Goal: Task Accomplishment & Management: Manage account settings

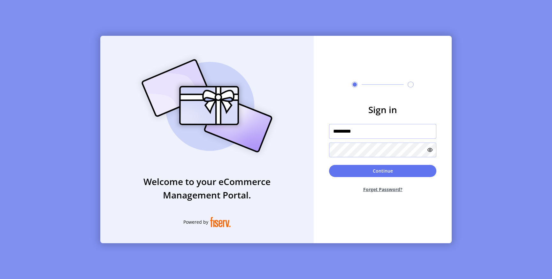
click at [358, 134] on input "*********" at bounding box center [382, 131] width 107 height 15
type input "**********"
click at [357, 170] on button "Continue" at bounding box center [382, 171] width 107 height 12
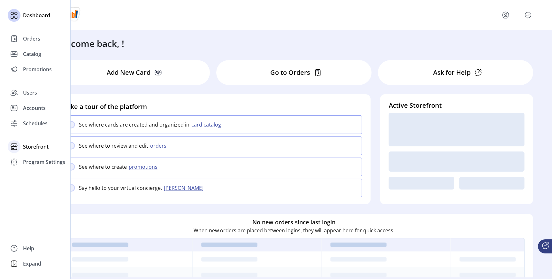
click at [26, 147] on span "Storefront" at bounding box center [36, 147] width 26 height 8
click at [34, 159] on span "Configuration" at bounding box center [40, 160] width 34 height 8
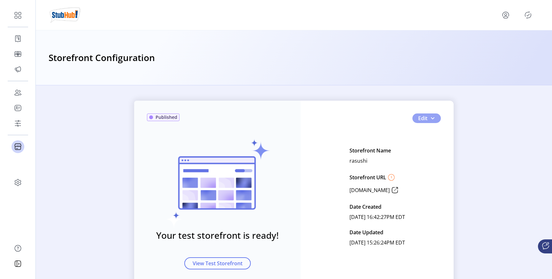
click at [437, 116] on button "Edit" at bounding box center [427, 119] width 28 height 10
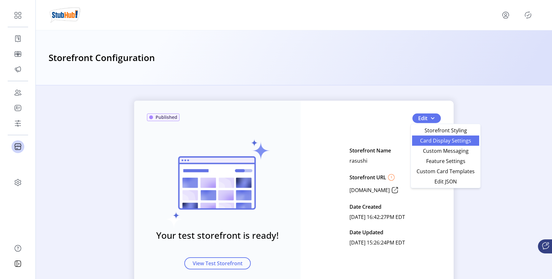
click at [432, 138] on span "Card Display Settings" at bounding box center [445, 140] width 59 height 5
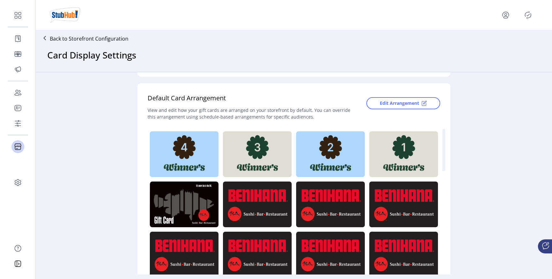
scroll to position [123, 0]
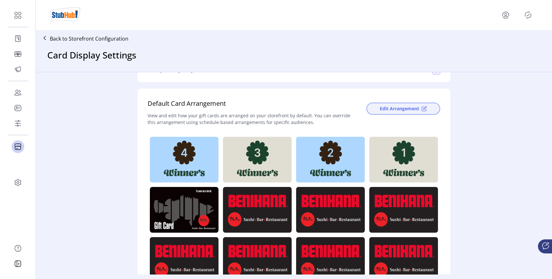
click at [382, 112] on span "Edit Arrangement" at bounding box center [399, 108] width 39 height 7
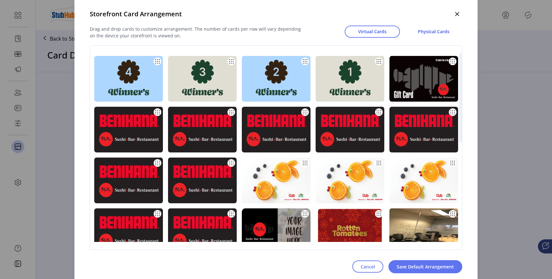
click at [158, 71] on img at bounding box center [128, 79] width 69 height 46
click at [361, 266] on button "Cancel" at bounding box center [368, 267] width 31 height 12
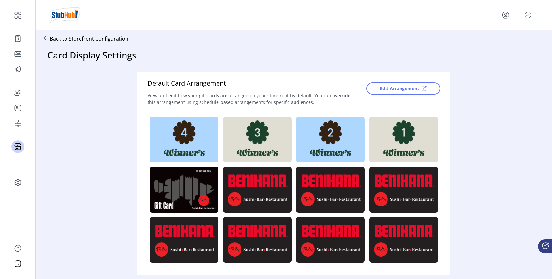
scroll to position [147, 0]
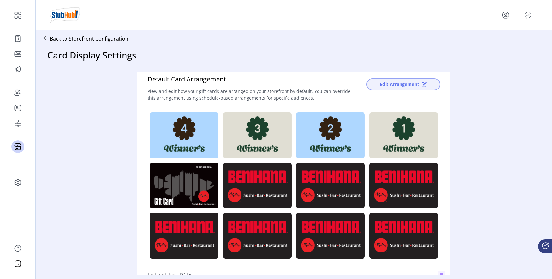
click at [398, 85] on span "Edit Arrangement" at bounding box center [399, 84] width 39 height 7
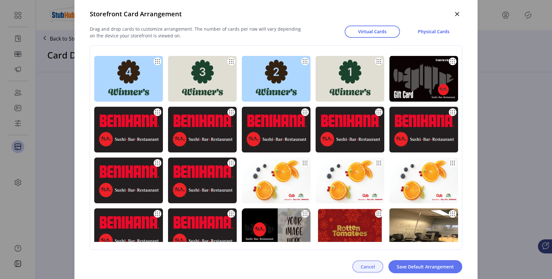
click at [358, 266] on button "Cancel" at bounding box center [368, 267] width 31 height 12
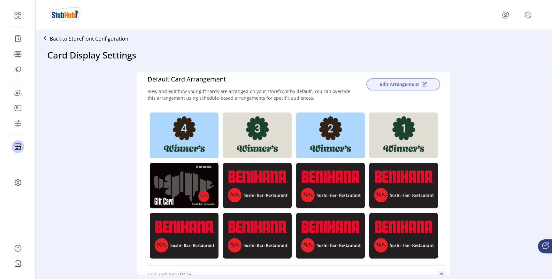
click at [399, 80] on button "Edit Arrangement" at bounding box center [404, 84] width 74 height 12
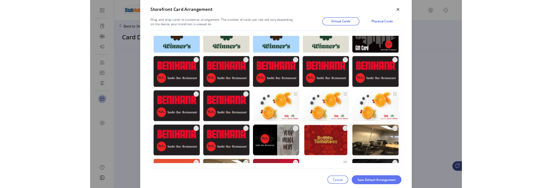
scroll to position [0, 0]
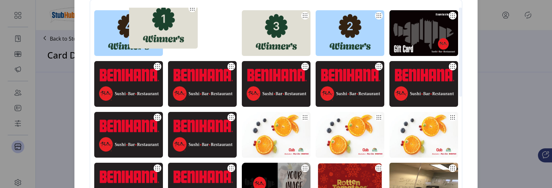
drag, startPoint x: 372, startPoint y: 31, endPoint x: 175, endPoint y: 28, distance: 197.3
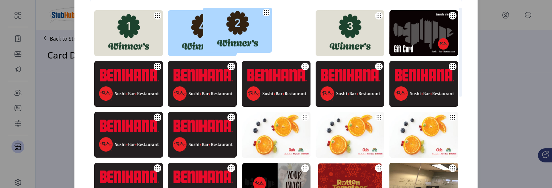
drag, startPoint x: 380, startPoint y: 31, endPoint x: 253, endPoint y: 29, distance: 126.9
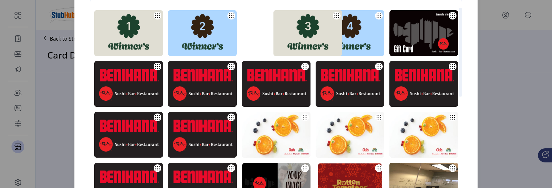
drag, startPoint x: 377, startPoint y: 32, endPoint x: 316, endPoint y: 31, distance: 60.4
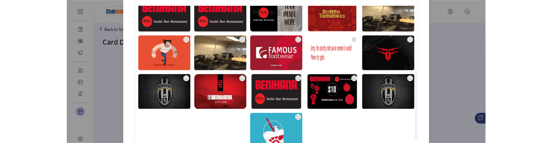
scroll to position [22, 0]
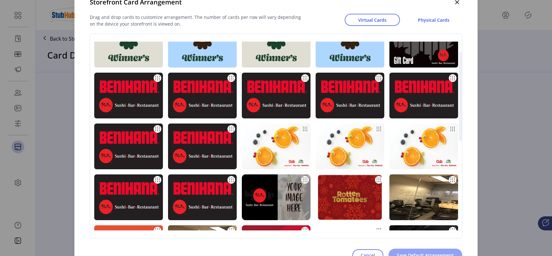
click at [439, 252] on span "Save Default Arrangement" at bounding box center [425, 255] width 57 height 7
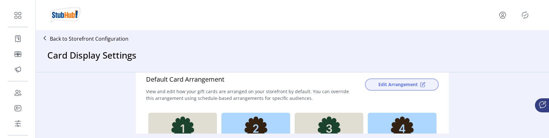
click at [405, 84] on span "Edit Arrangement" at bounding box center [398, 84] width 39 height 7
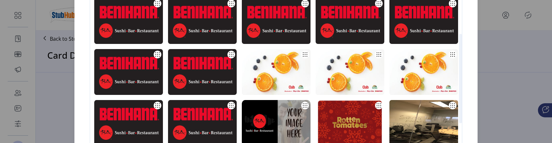
scroll to position [0, 0]
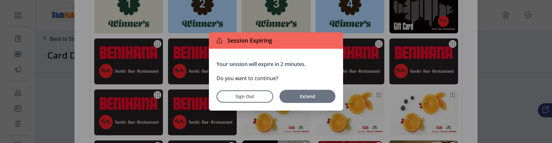
click at [297, 97] on span "Extend" at bounding box center [308, 96] width 50 height 7
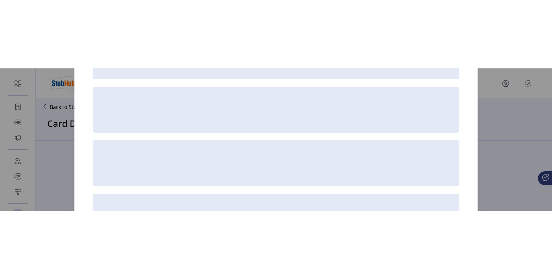
scroll to position [23, 0]
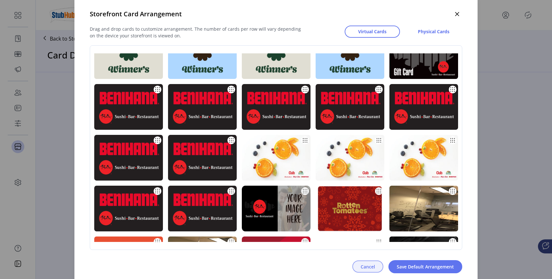
click at [362, 267] on span "Cancel" at bounding box center [368, 266] width 14 height 7
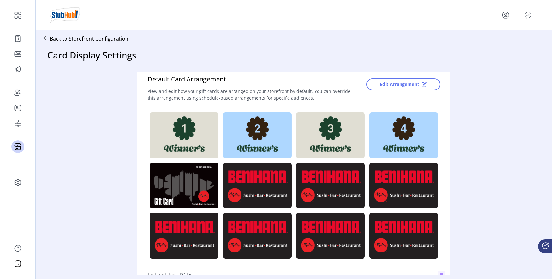
click at [530, 9] on div at bounding box center [294, 15] width 491 height 18
click at [530, 13] on icon "Publisher Panel" at bounding box center [528, 15] width 10 height 10
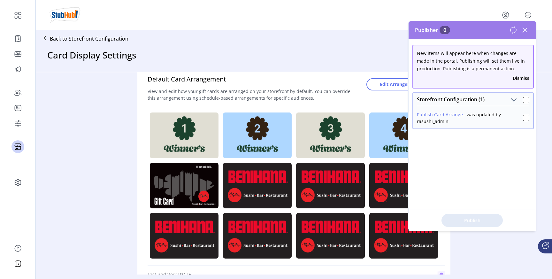
click at [528, 28] on icon at bounding box center [525, 30] width 4 height 4
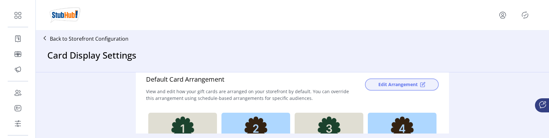
click at [388, 86] on span "Edit Arrangement" at bounding box center [398, 84] width 39 height 7
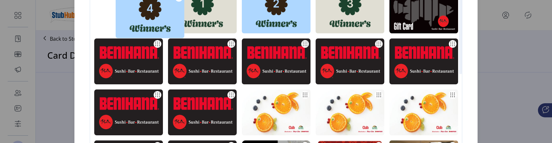
drag, startPoint x: 378, startPoint y: 17, endPoint x: 178, endPoint y: 21, distance: 200.2
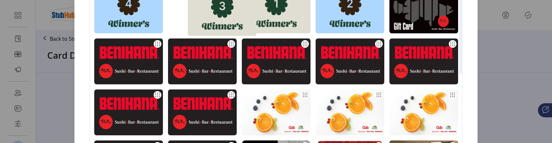
drag, startPoint x: 379, startPoint y: 14, endPoint x: 251, endPoint y: 16, distance: 127.9
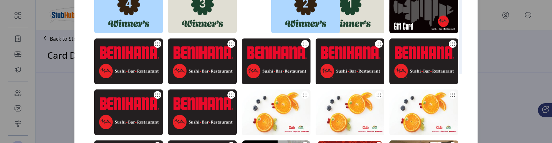
drag, startPoint x: 372, startPoint y: 13, endPoint x: 315, endPoint y: 12, distance: 57.6
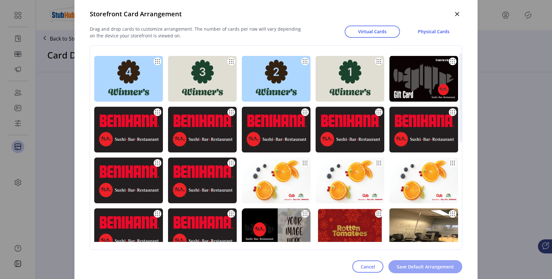
click at [423, 267] on span "Save Default Arrangement" at bounding box center [425, 266] width 57 height 7
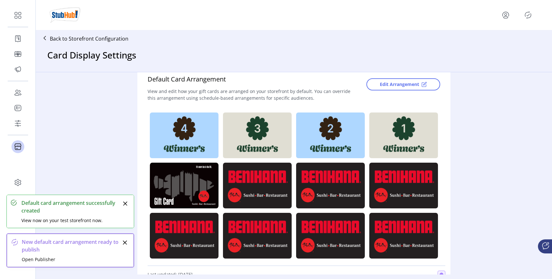
click at [529, 16] on icon "Publisher Panel" at bounding box center [528, 15] width 10 height 10
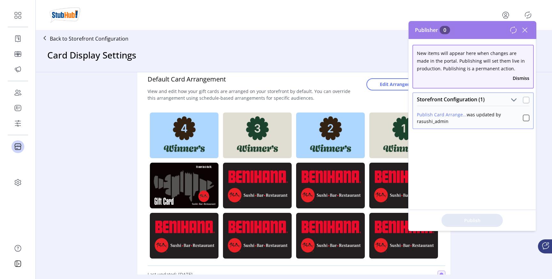
click at [523, 101] on div at bounding box center [526, 100] width 6 height 6
click at [456, 222] on span "Publish 1 Items" at bounding box center [472, 220] width 45 height 7
click at [525, 102] on div at bounding box center [526, 100] width 6 height 6
click at [474, 222] on span "Publish 1 Items" at bounding box center [472, 220] width 45 height 7
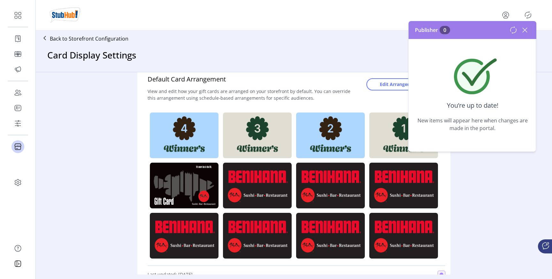
click at [527, 30] on icon at bounding box center [525, 30] width 10 height 10
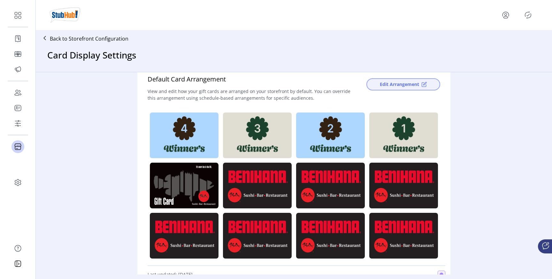
click at [394, 88] on span "Edit Arrangement" at bounding box center [399, 84] width 39 height 7
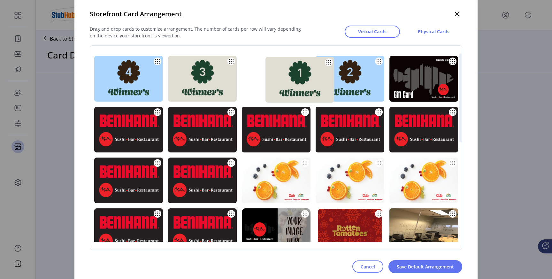
drag, startPoint x: 392, startPoint y: 71, endPoint x: 341, endPoint y: 72, distance: 50.8
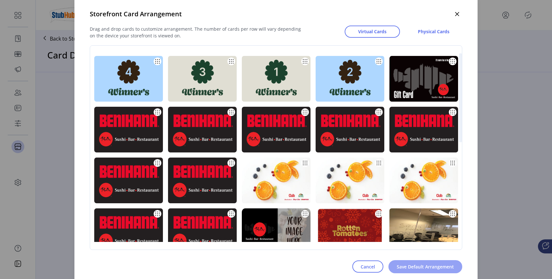
click at [417, 266] on span "Save Default Arrangement" at bounding box center [425, 266] width 57 height 7
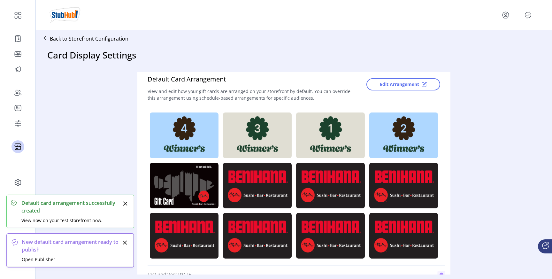
click at [528, 18] on icon "Publisher Panel" at bounding box center [529, 15] width 6 height 7
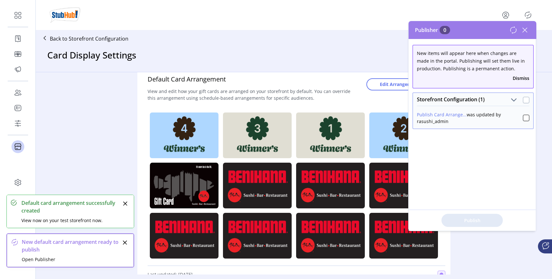
click at [526, 98] on div at bounding box center [526, 100] width 6 height 6
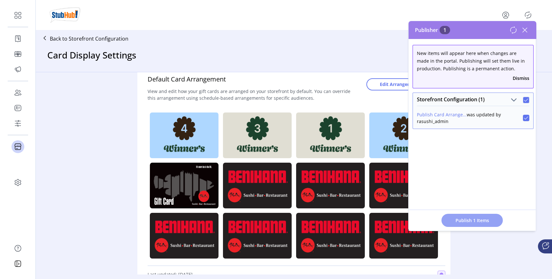
click at [462, 222] on span "Publish 1 Items" at bounding box center [472, 220] width 45 height 7
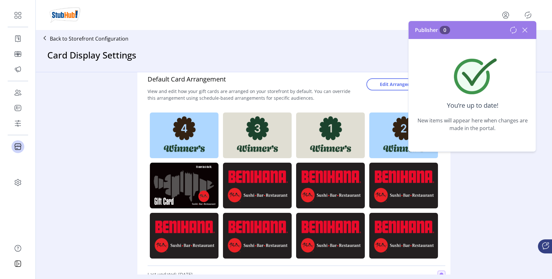
click at [528, 27] on icon at bounding box center [525, 30] width 10 height 10
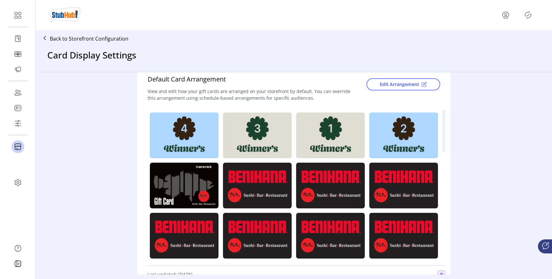
drag, startPoint x: 328, startPoint y: 132, endPoint x: 384, endPoint y: 136, distance: 56.1
drag, startPoint x: 390, startPoint y: 139, endPoint x: 321, endPoint y: 141, distance: 68.8
click at [395, 86] on span "Edit Arrangement" at bounding box center [399, 84] width 39 height 7
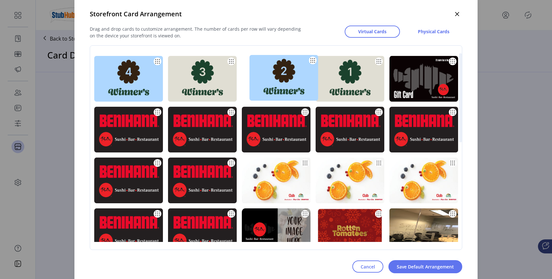
drag, startPoint x: 394, startPoint y: 83, endPoint x: 325, endPoint y: 82, distance: 69.1
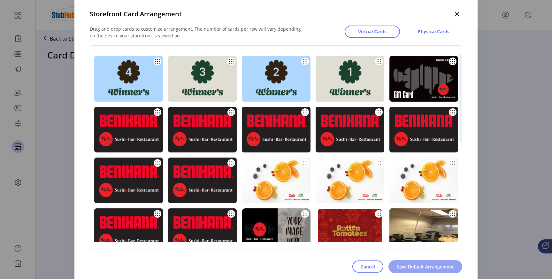
click at [404, 270] on button "Save Default Arrangement" at bounding box center [426, 266] width 74 height 13
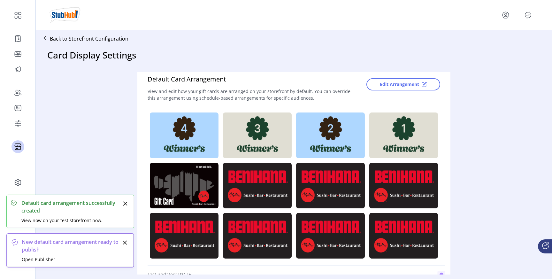
click at [530, 16] on icon "Publisher Panel" at bounding box center [528, 15] width 10 height 10
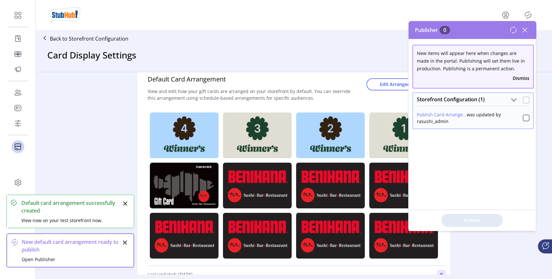
click at [523, 102] on div at bounding box center [526, 100] width 6 height 6
click at [458, 217] on span "Publish 1 Items" at bounding box center [472, 220] width 45 height 7
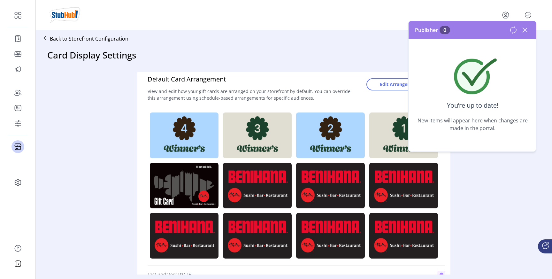
click at [528, 32] on icon at bounding box center [525, 30] width 10 height 10
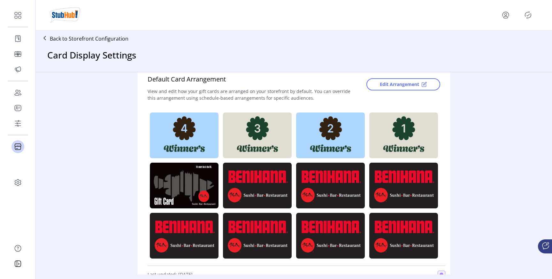
click at [483, 124] on div "Card Occasions Add an occasion to your storefront to make it easier for your cu…" at bounding box center [294, 173] width 517 height 202
